Goal: Obtain resource: Obtain resource

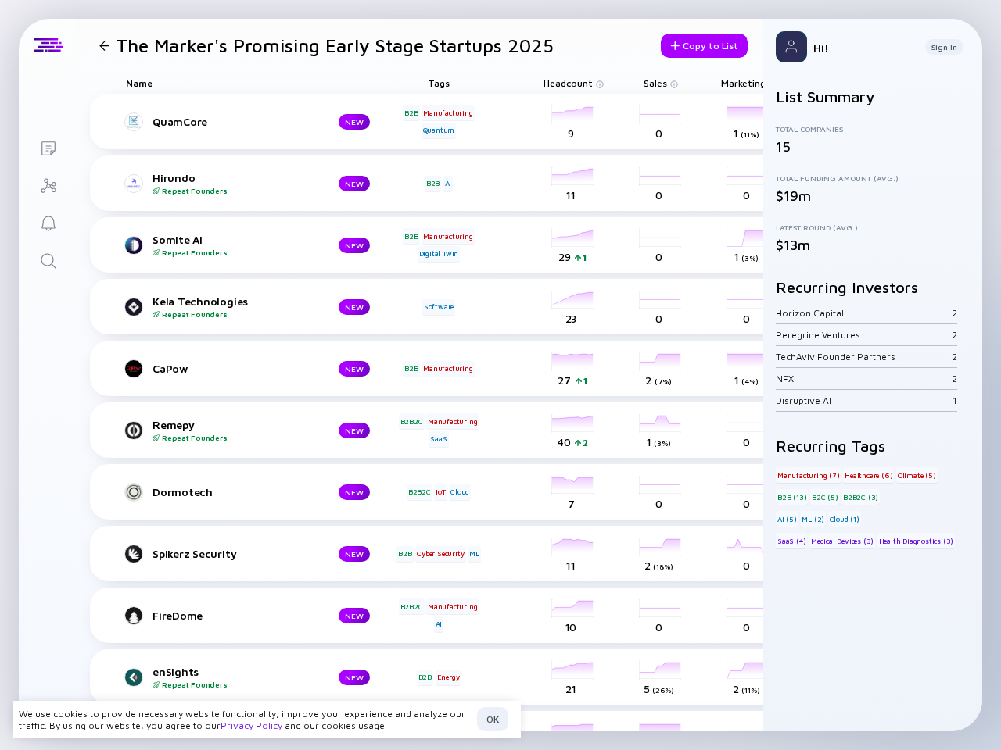
click at [500, 375] on div "CaPow NEW B2B Manufacturing headcount-capow-technologies 27 1 Headcount salesCo…" at bounding box center [665, 369] width 1151 height 56
click at [323, 45] on h1 "The Marker's Promising Early Stage Startups 2025" at bounding box center [335, 45] width 438 height 22
click at [104, 45] on div at bounding box center [104, 46] width 10 height 10
click at [690, 45] on div "Copy to List" at bounding box center [704, 46] width 87 height 24
click at [254, 83] on div "Lists The Marker's Promising Early Stage Startups 2025 Copy to List Name Tags H…" at bounding box center [500, 375] width 1001 height 750
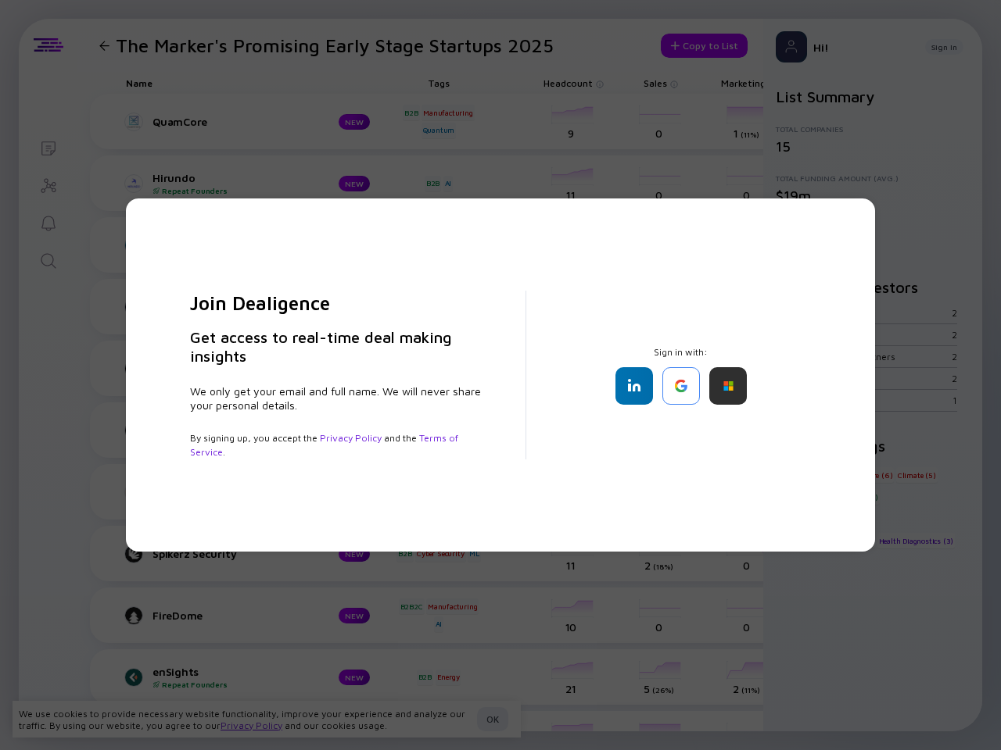
click at [439, 83] on div "Join Dealigence Get access to real-time deal making insights We only get your e…" at bounding box center [500, 375] width 1001 height 750
click at [568, 83] on div "Join Dealigence Get access to real-time deal making insights We only get your e…" at bounding box center [500, 375] width 1001 height 750
click at [655, 83] on div "Join Dealigence Get access to real-time deal making insights We only get your e…" at bounding box center [500, 375] width 1001 height 750
click at [742, 83] on div "Join Dealigence Get access to real-time deal making insights We only get your e…" at bounding box center [500, 375] width 1001 height 750
click at [104, 122] on div "Join Dealigence Get access to real-time deal making insights We only get your e…" at bounding box center [500, 375] width 1001 height 750
